Goal: Task Accomplishment & Management: Use online tool/utility

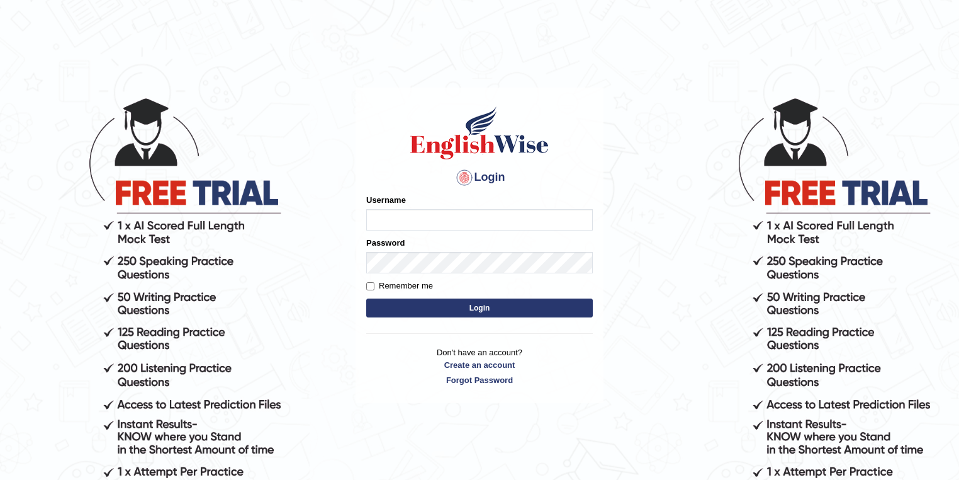
type input "maitree_parramatta"
drag, startPoint x: 0, startPoint y: 0, endPoint x: 470, endPoint y: 214, distance: 516.7
click at [470, 214] on input "maitree_parramatta" at bounding box center [479, 219] width 227 height 21
click at [489, 308] on button "Login" at bounding box center [479, 307] width 227 height 19
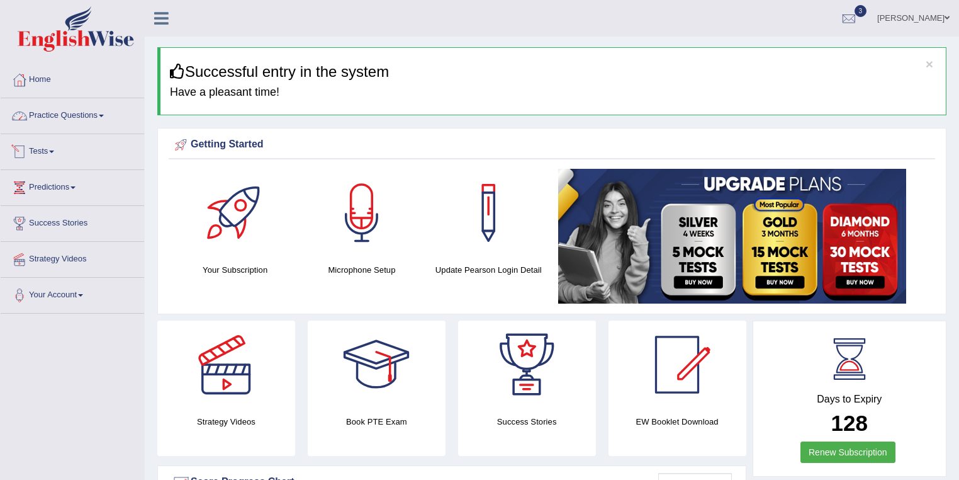
click at [75, 122] on link "Practice Questions" at bounding box center [73, 113] width 144 height 31
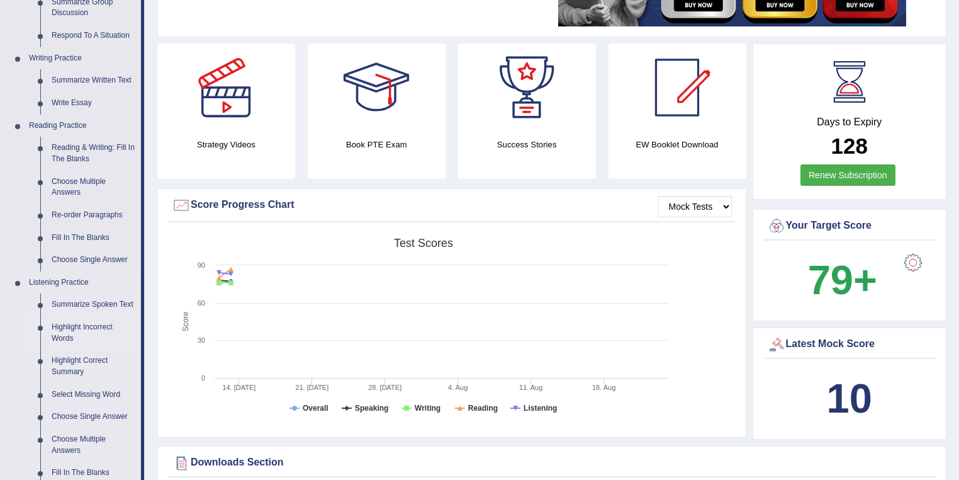
scroll to position [201, 0]
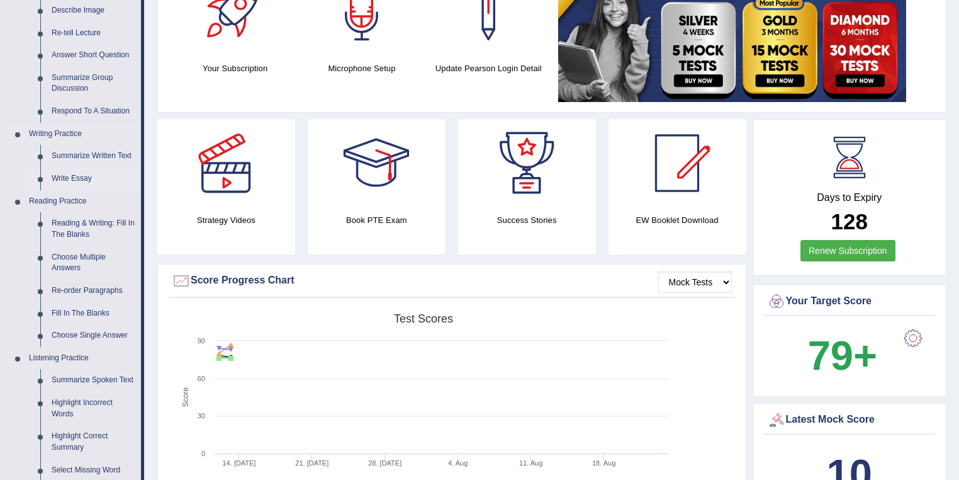
click at [72, 178] on link "Write Essay" at bounding box center [93, 178] width 95 height 23
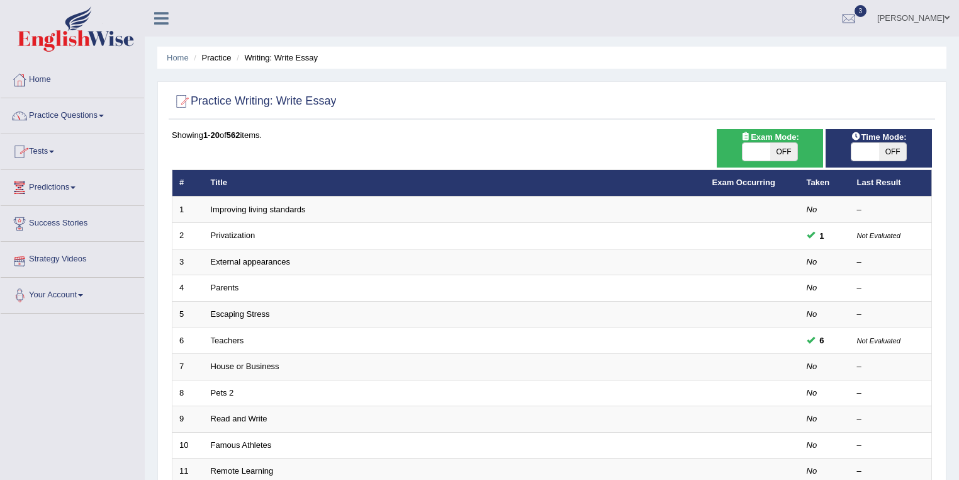
click at [785, 152] on span "OFF" at bounding box center [785, 152] width 28 height 18
checkbox input "true"
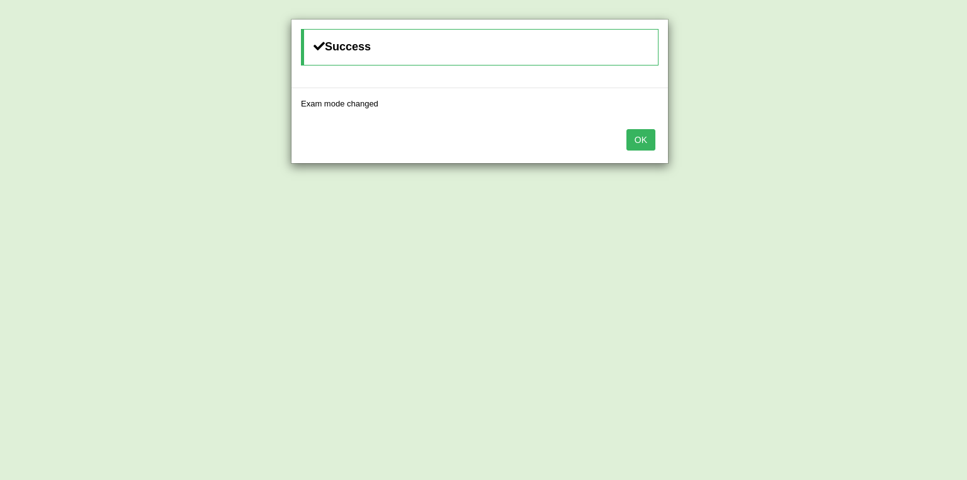
click at [646, 137] on button "OK" at bounding box center [640, 139] width 29 height 21
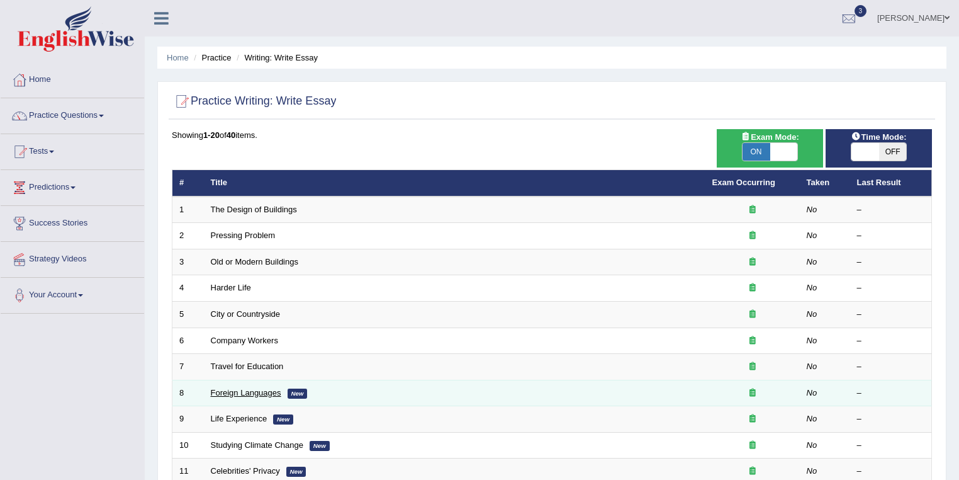
click at [259, 388] on link "Foreign Languages" at bounding box center [246, 392] width 71 height 9
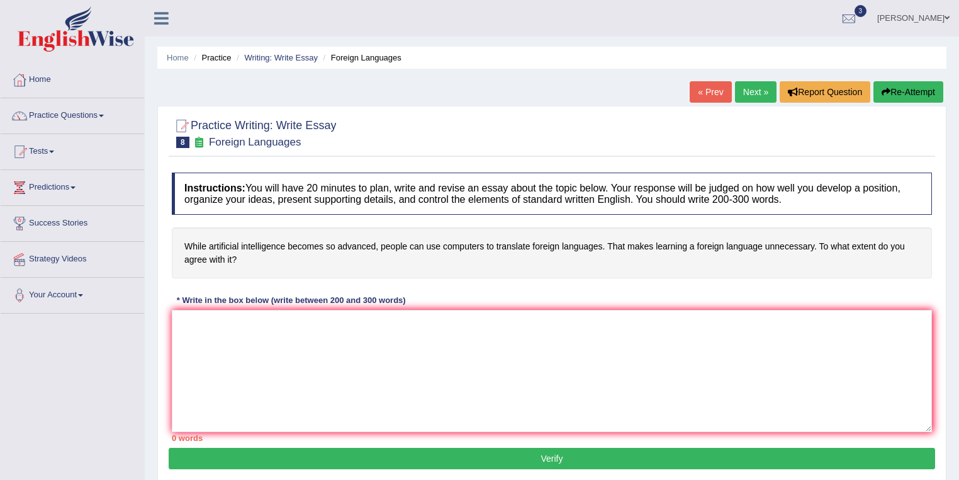
click at [934, 23] on link "Maitree Dhyani" at bounding box center [913, 16] width 91 height 33
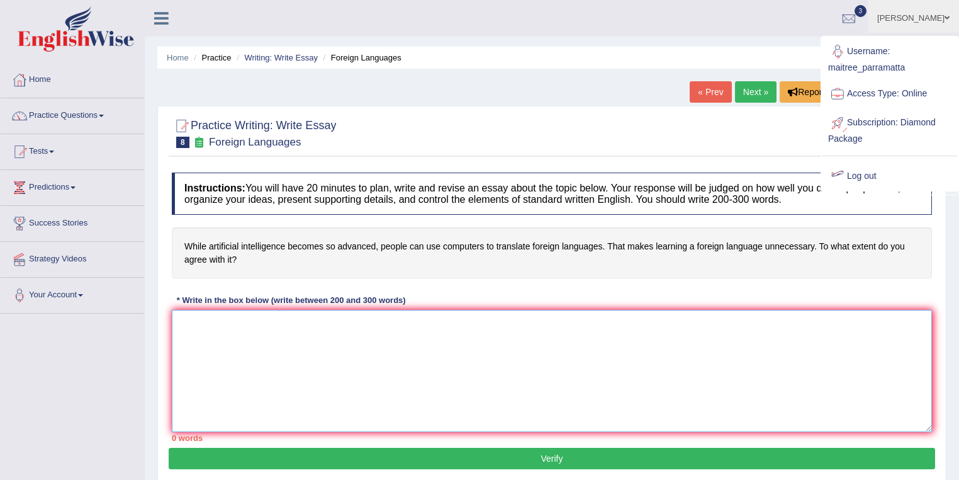
click at [372, 343] on textarea at bounding box center [552, 371] width 760 height 122
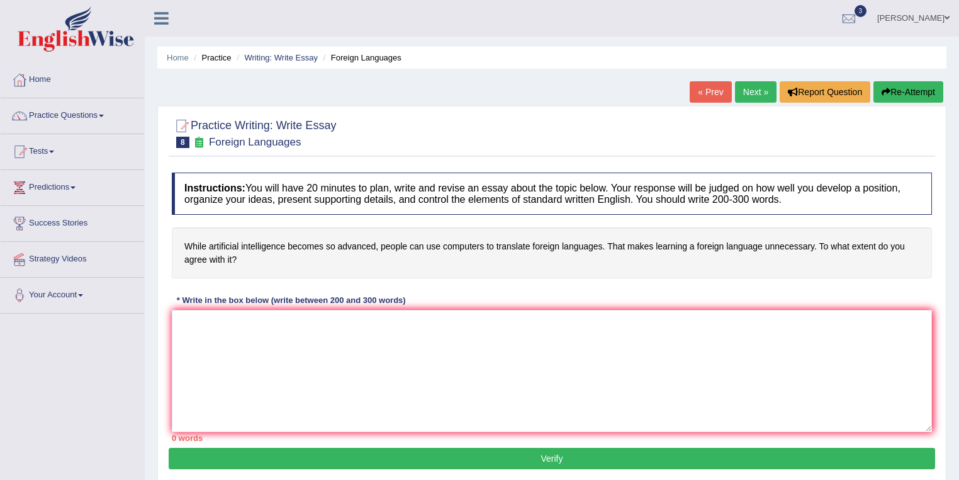
click at [932, 13] on link "Maitree Dhyani" at bounding box center [913, 16] width 91 height 33
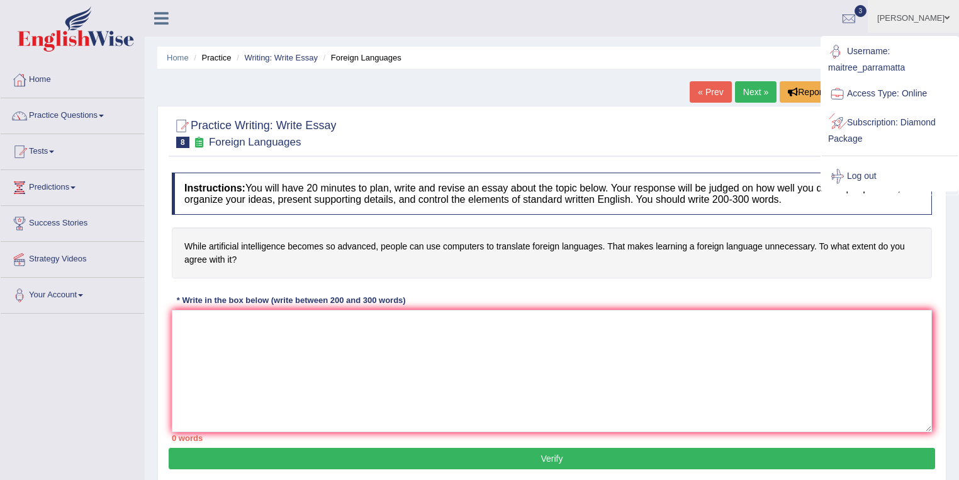
click at [868, 165] on link "Log out" at bounding box center [890, 176] width 136 height 29
